Goal: Check status: Check status

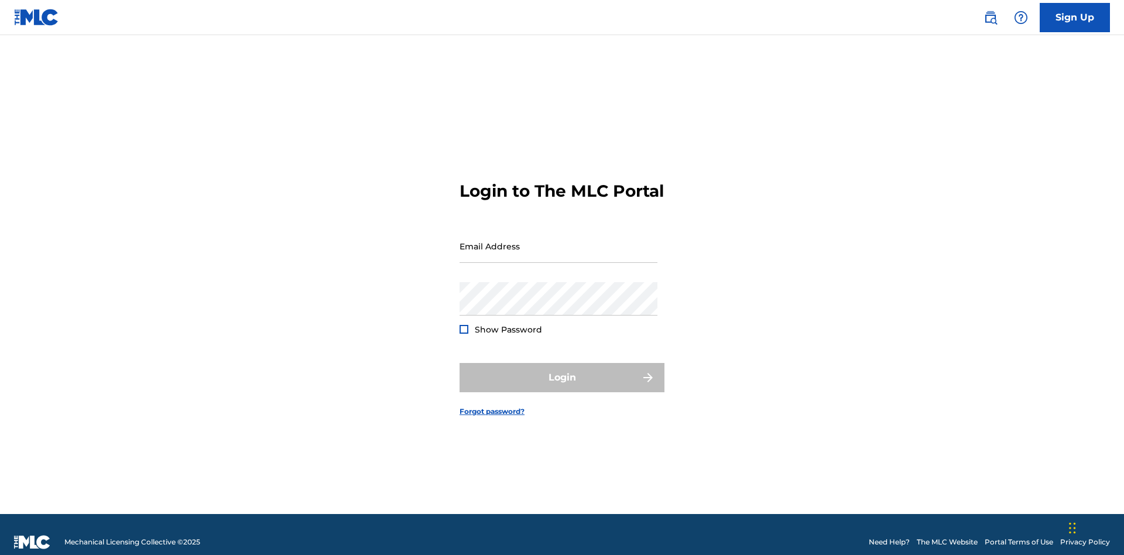
scroll to position [15, 0]
click at [558, 241] on input "Email Address" at bounding box center [558, 245] width 198 height 33
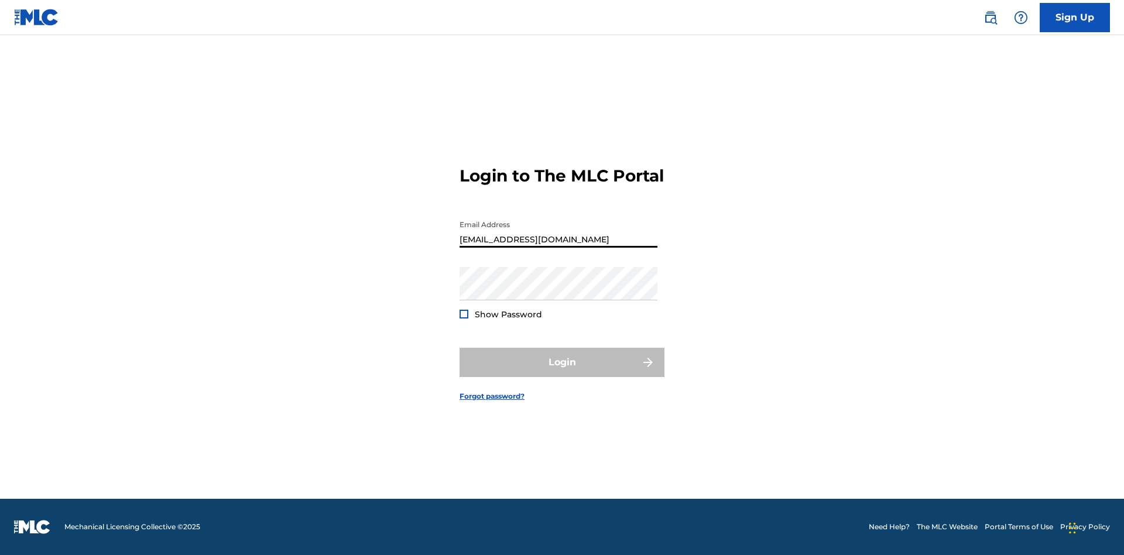
type input "[EMAIL_ADDRESS][DOMAIN_NAME]"
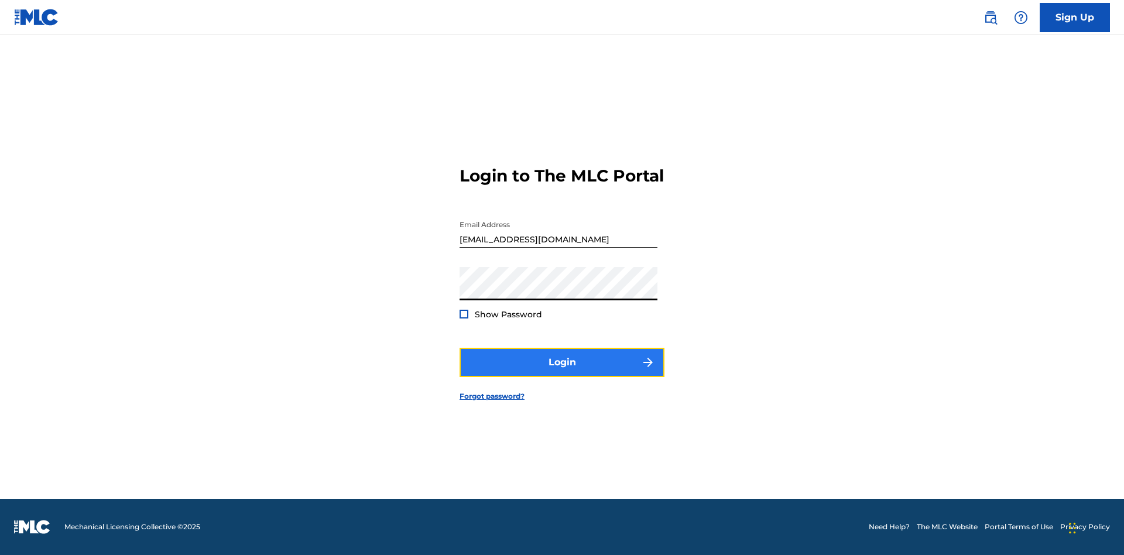
click at [562, 372] on button "Login" at bounding box center [561, 362] width 205 height 29
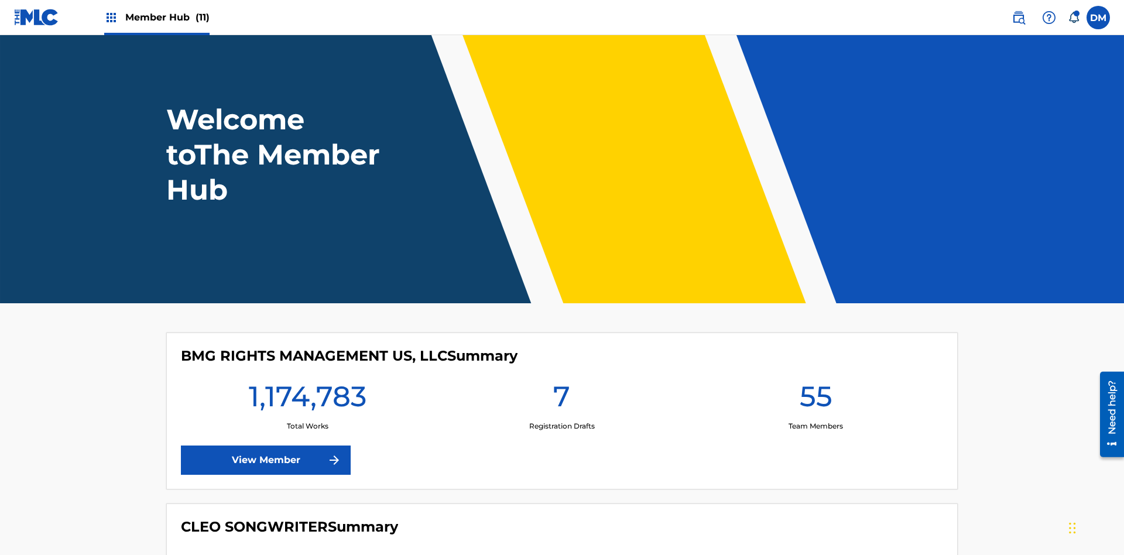
click at [167, 17] on span "Member Hub (11)" at bounding box center [167, 17] width 84 height 13
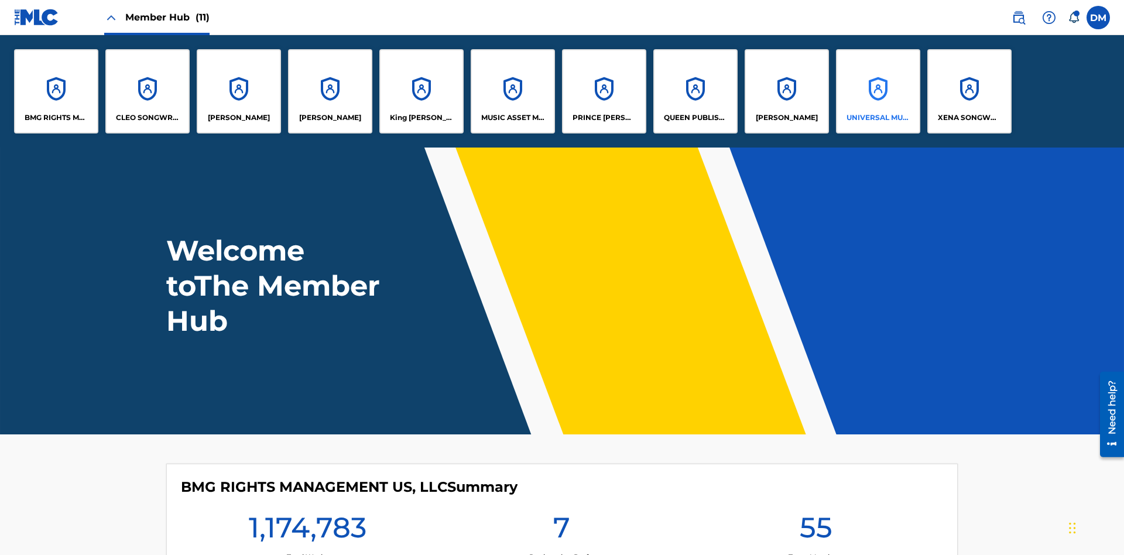
click at [877, 118] on p "UNIVERSAL MUSIC PUB GROUP" at bounding box center [878, 117] width 64 height 11
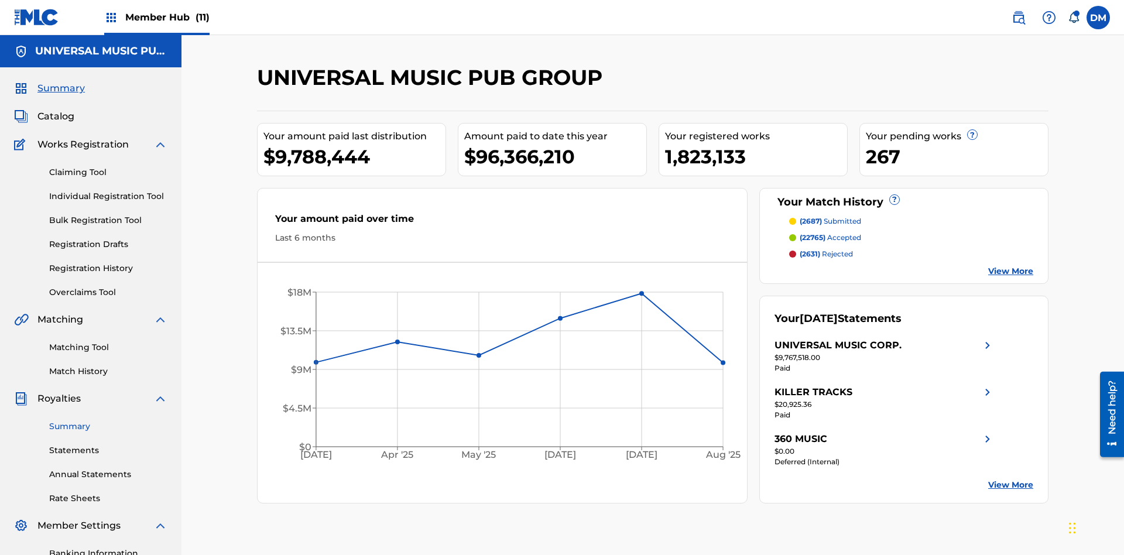
click at [108, 420] on link "Summary" at bounding box center [108, 426] width 118 height 12
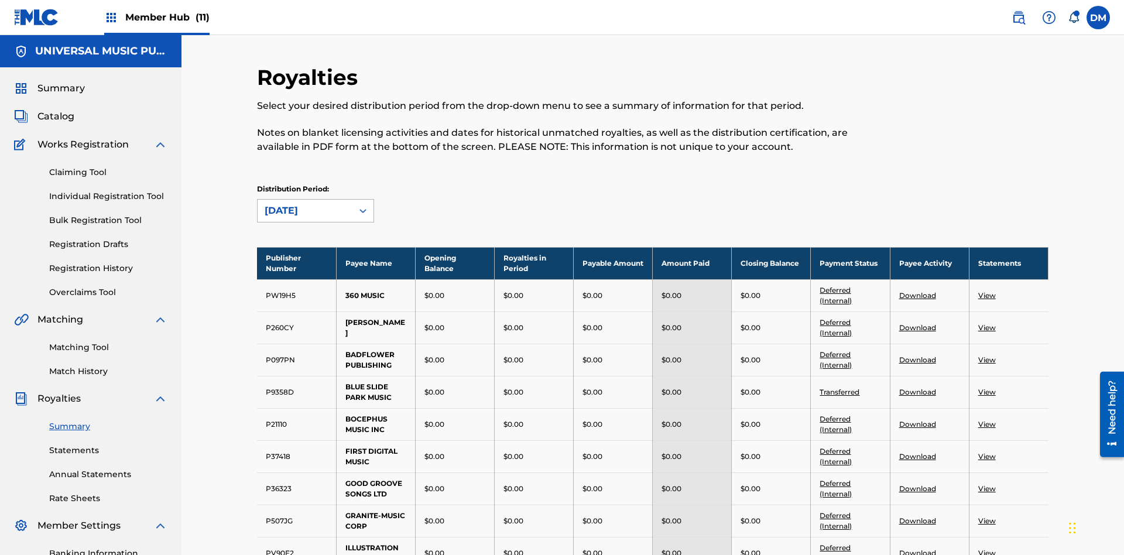
click at [305, 204] on div "August 2025" at bounding box center [305, 211] width 81 height 14
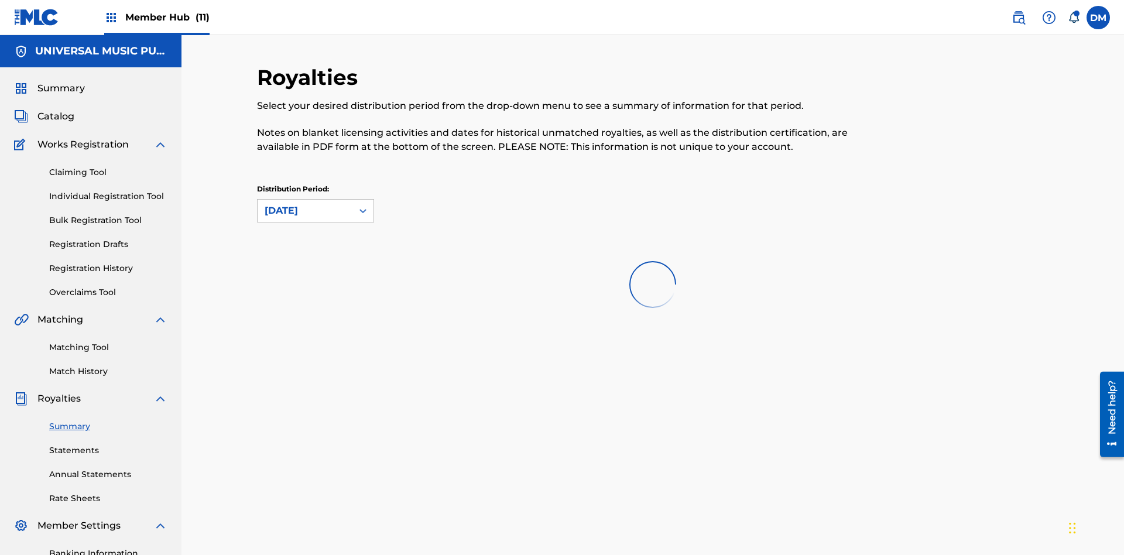
click at [305, 204] on div "April 2024" at bounding box center [305, 211] width 81 height 14
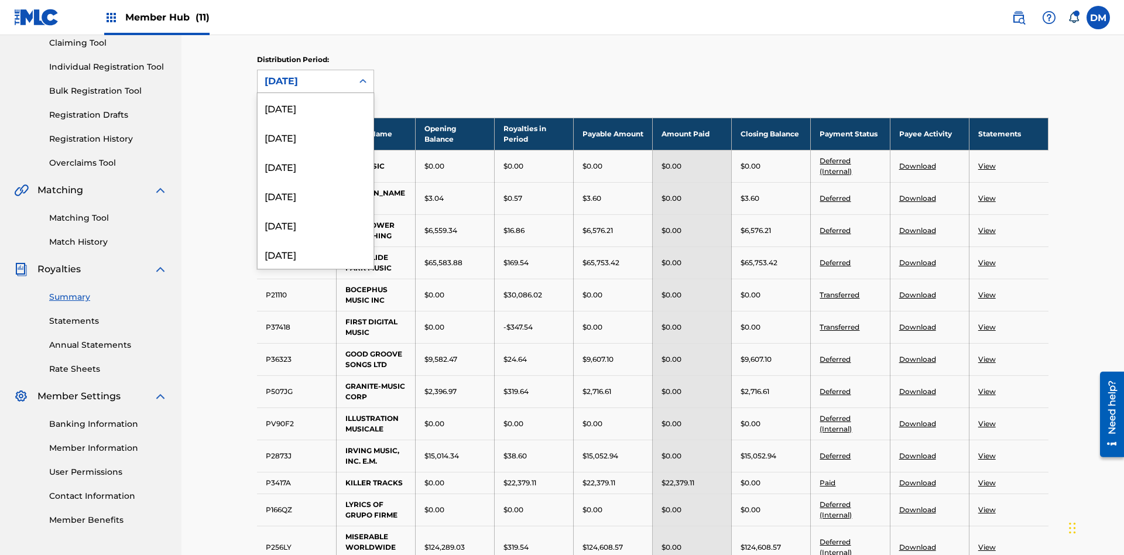
scroll to position [331, 0]
click at [315, 245] on div "April 2024" at bounding box center [316, 244] width 116 height 29
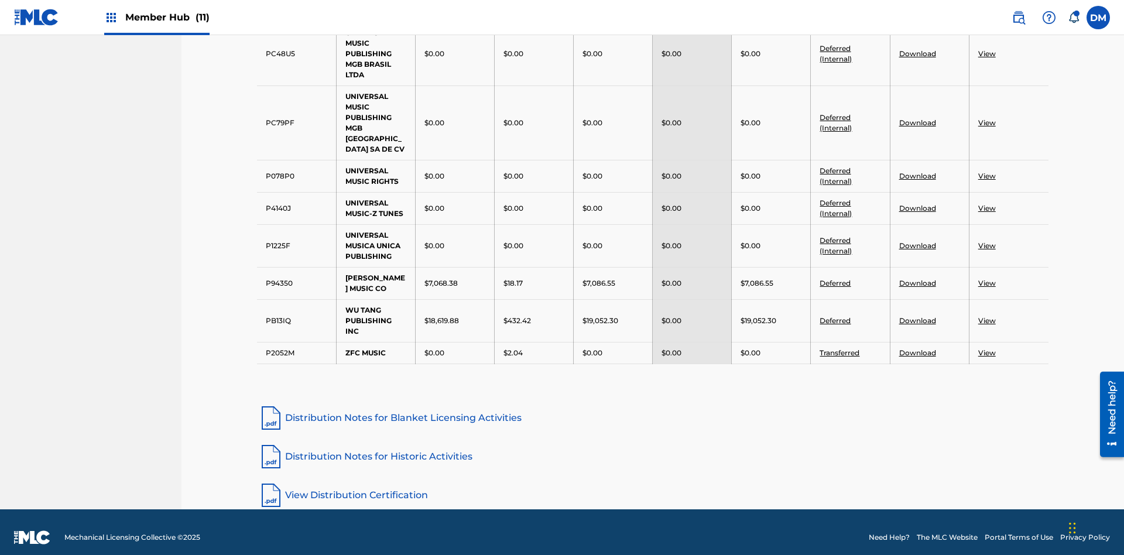
click at [653, 445] on link "Distribution Notes for Historic Activities" at bounding box center [652, 457] width 791 height 28
click at [653, 484] on link "View Distribution Certification" at bounding box center [652, 495] width 791 height 28
click at [315, 172] on div "May 2022" at bounding box center [316, 156] width 116 height 29
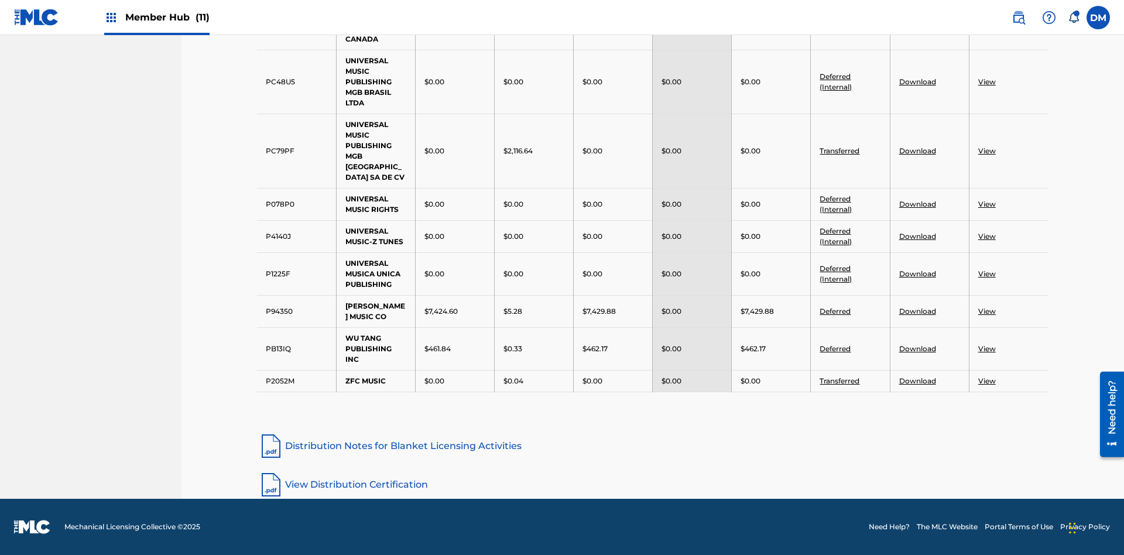
scroll to position [210, 0]
